Goal: Communication & Community: Answer question/provide support

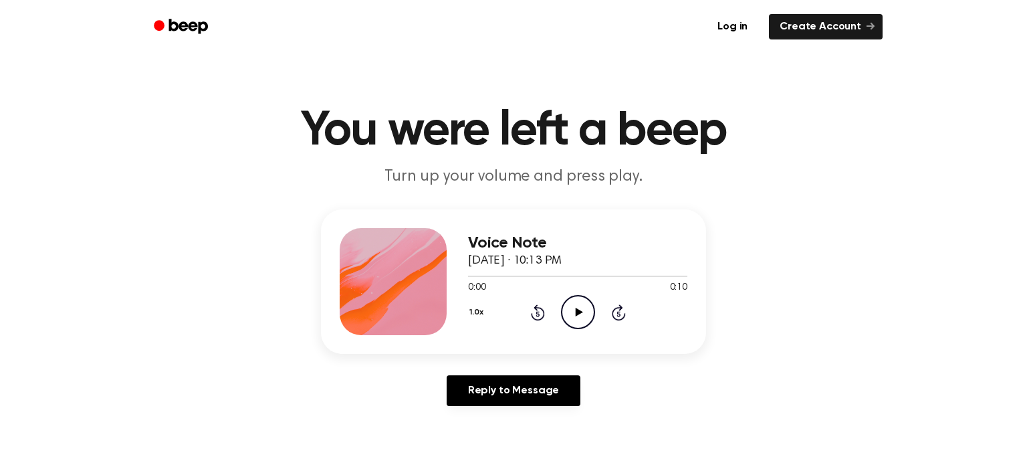
click at [570, 303] on icon "Play Audio" at bounding box center [578, 312] width 34 height 34
click at [562, 308] on icon "Play Audio" at bounding box center [578, 312] width 34 height 34
click at [484, 308] on button "1.0x" at bounding box center [478, 312] width 20 height 23
click at [505, 447] on div "1.5x" at bounding box center [493, 442] width 51 height 25
click at [575, 292] on div "0:00 0:10" at bounding box center [577, 288] width 219 height 14
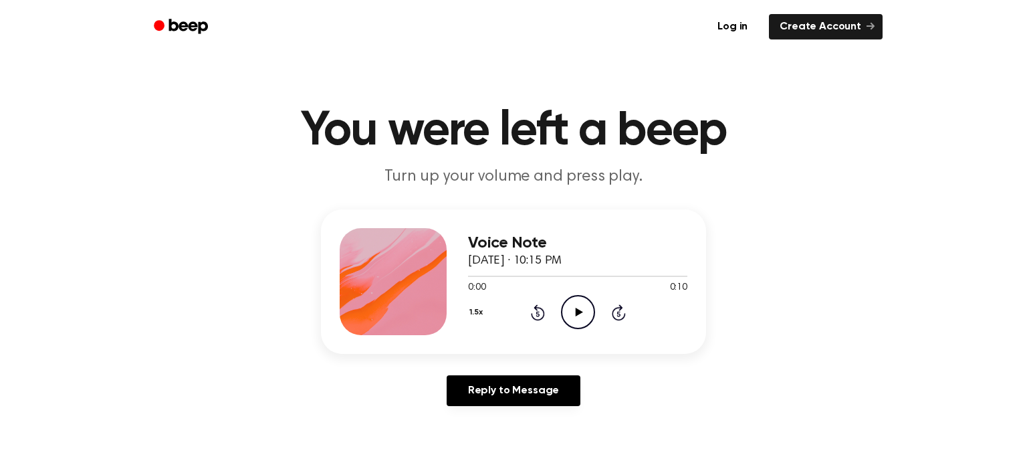
click at [575, 296] on circle at bounding box center [578, 312] width 33 height 33
click at [477, 314] on button "1.5x" at bounding box center [477, 312] width 19 height 23
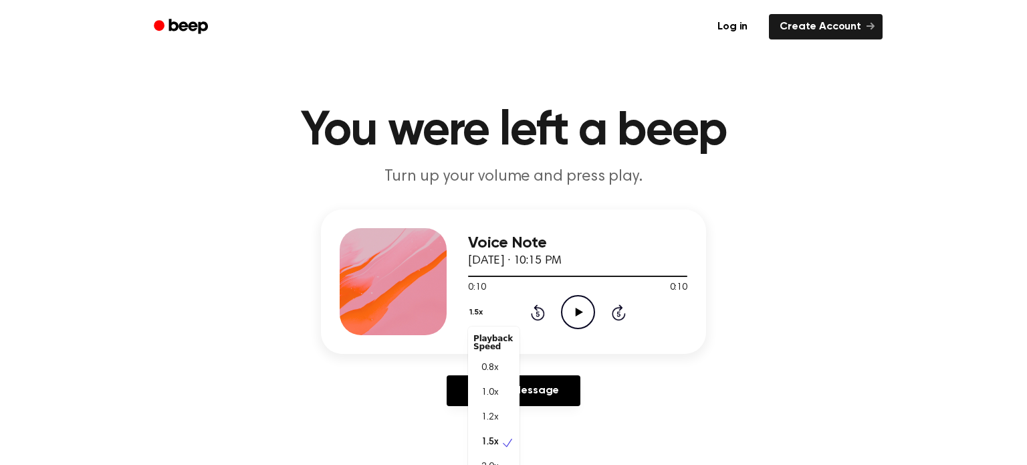
click at [846, 208] on main "You were left a beep Turn up your volume and press play. Voice Note September 1…" at bounding box center [513, 412] width 1027 height 824
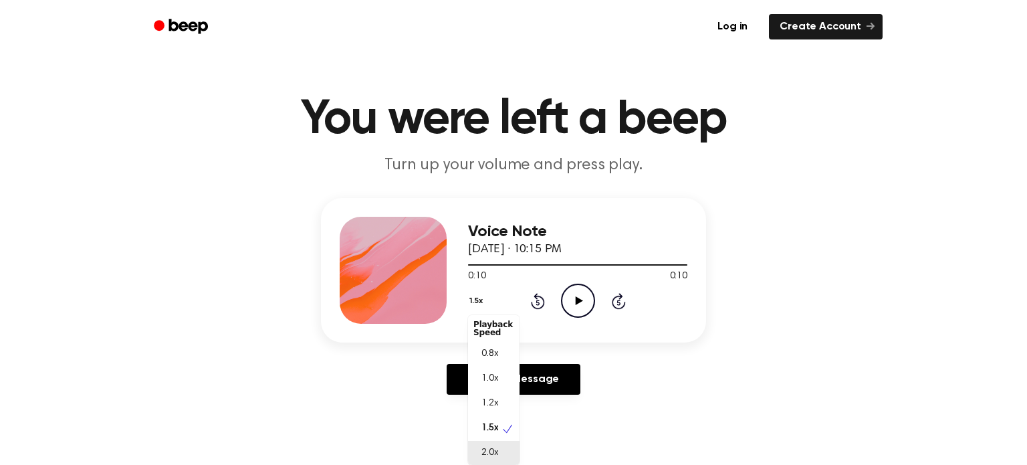
click at [493, 446] on span "2.0x" at bounding box center [489, 453] width 17 height 14
click at [555, 305] on div "2.0x Rewind 5 seconds Play Audio Skip 5 seconds" at bounding box center [577, 300] width 219 height 34
click at [563, 305] on icon "Play Audio" at bounding box center [578, 300] width 34 height 34
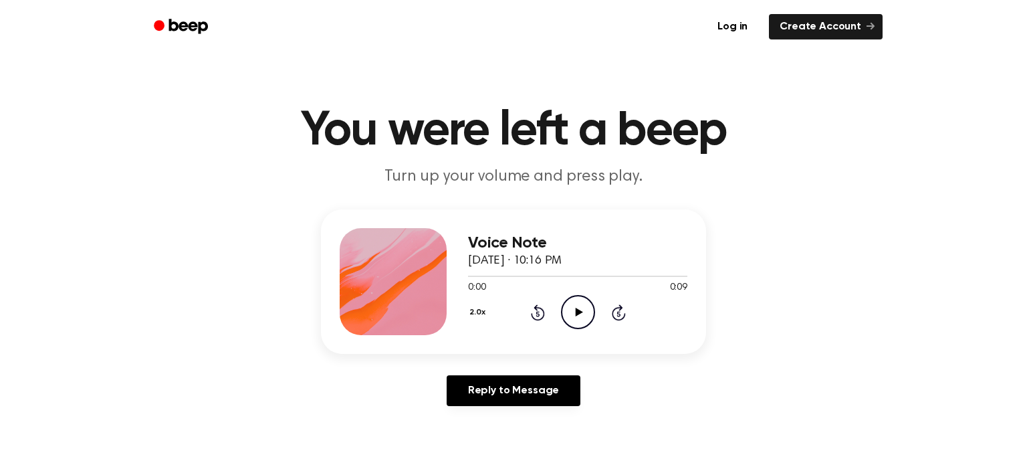
click at [561, 310] on icon "Play Audio" at bounding box center [578, 312] width 34 height 34
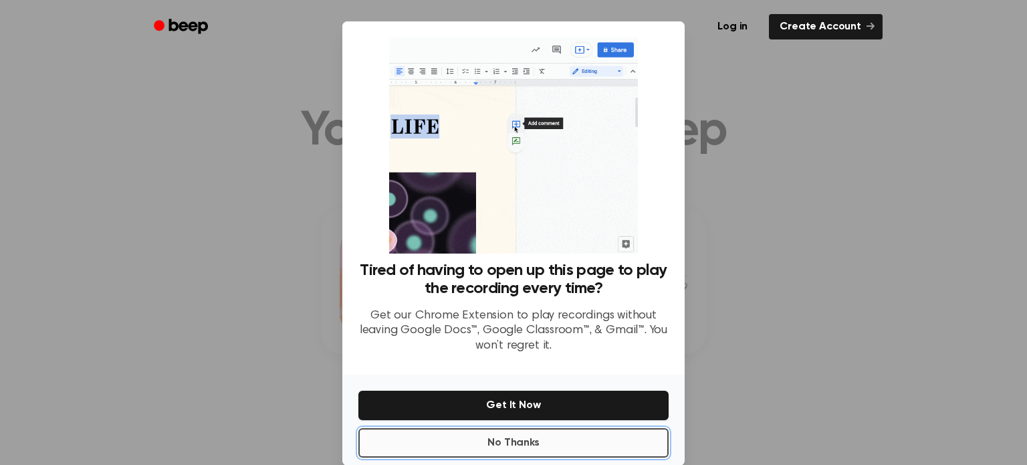
click at [502, 437] on button "No Thanks" at bounding box center [513, 442] width 310 height 29
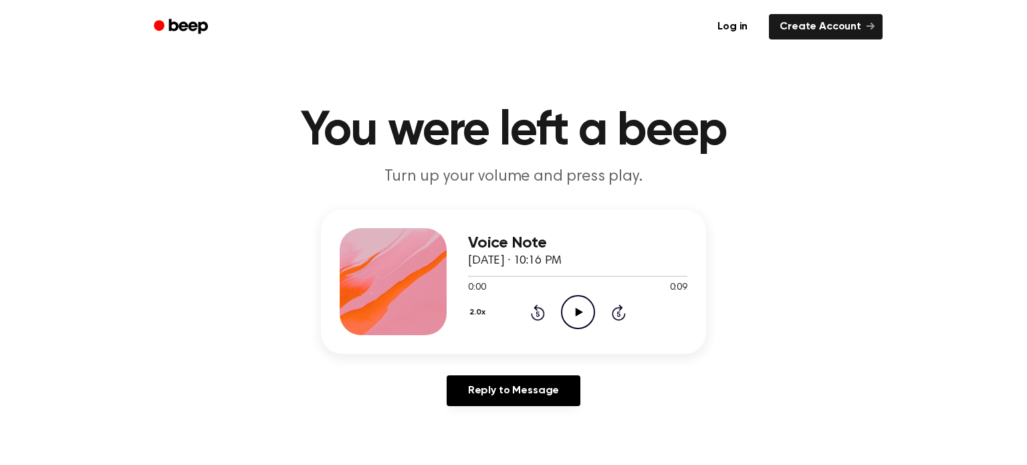
click at [570, 306] on icon "Play Audio" at bounding box center [578, 312] width 34 height 34
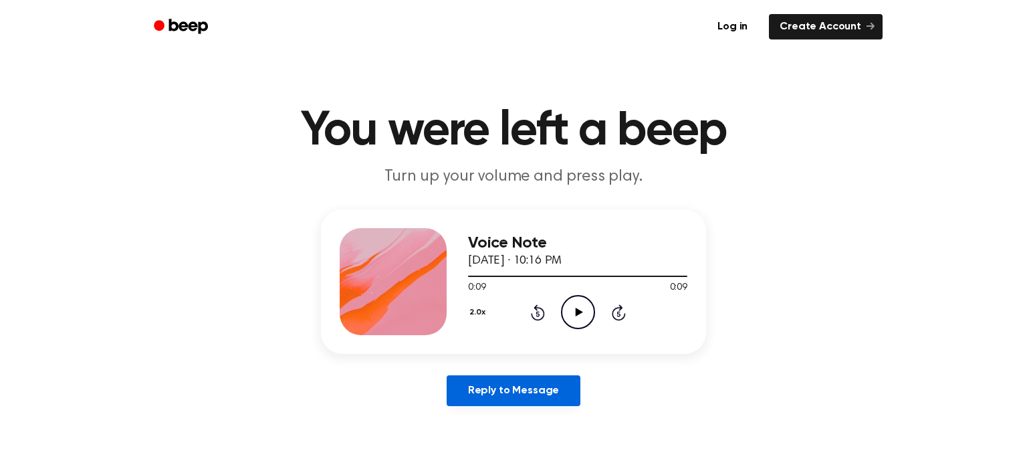
click at [533, 383] on link "Reply to Message" at bounding box center [514, 390] width 134 height 31
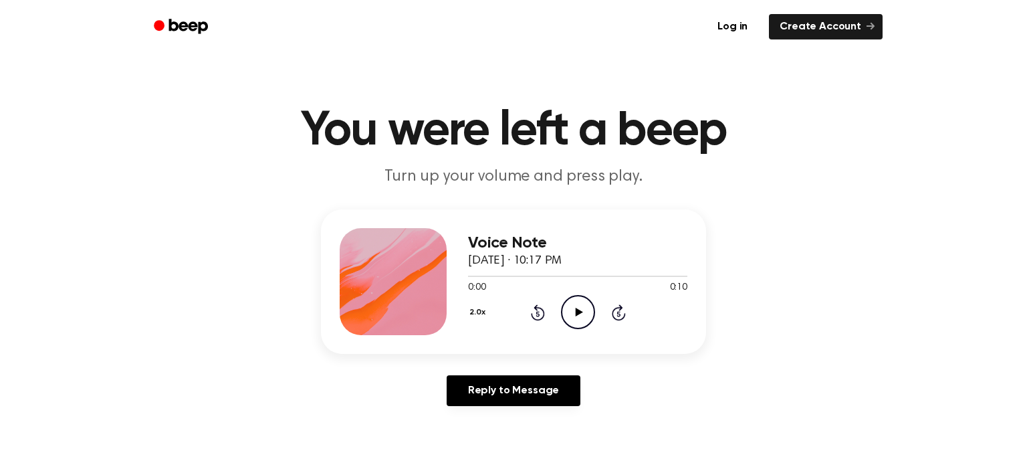
click at [475, 316] on button "2.0x" at bounding box center [479, 312] width 22 height 23
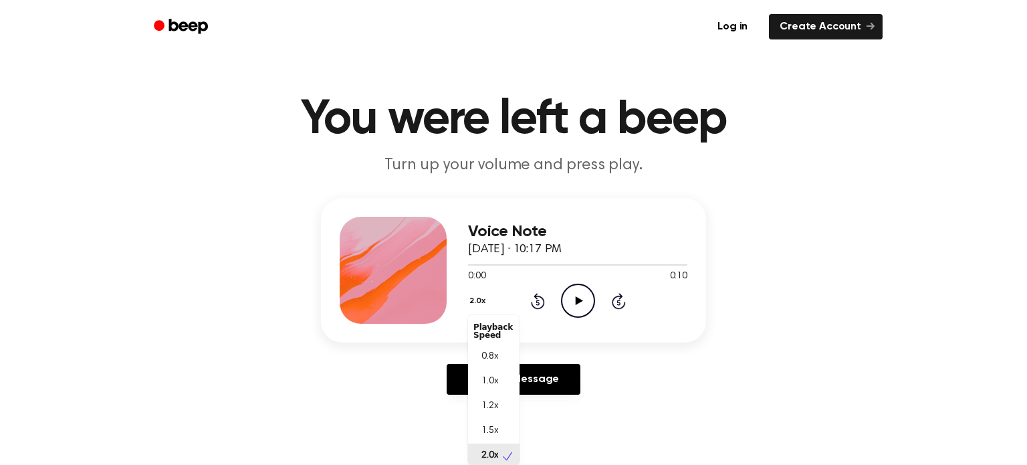
scroll to position [3, 0]
drag, startPoint x: 487, startPoint y: 342, endPoint x: 493, endPoint y: 374, distance: 32.0
click at [493, 374] on div "Playback Speed 0.8x 1.0x 1.2x 1.5x 2.0x" at bounding box center [493, 390] width 51 height 150
click at [498, 378] on div "1.0x" at bounding box center [493, 378] width 51 height 25
click at [578, 302] on icon at bounding box center [578, 300] width 7 height 9
